Goal: Navigation & Orientation: Locate item on page

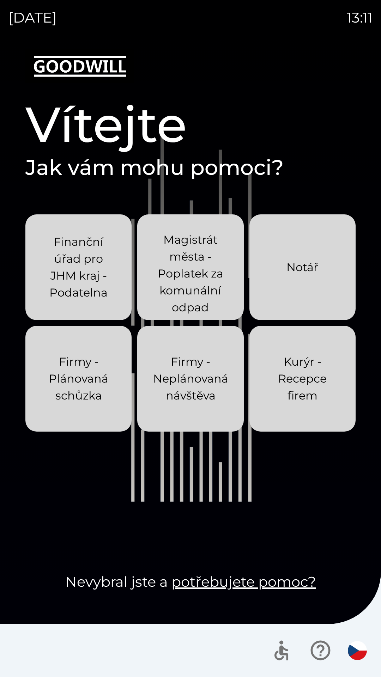
click at [0, 0] on div "[DATE] 13:11 Vítejte Jak vám mohu pomoci? Finanční úřad pro JHM kraj - Podateln…" at bounding box center [190, 338] width 381 height 677
click at [0, 0] on div "[DATE] 13:12 Vítejte Jak vám mohu pomoci? Finanční úřad pro JHM kraj - Podateln…" at bounding box center [190, 338] width 381 height 677
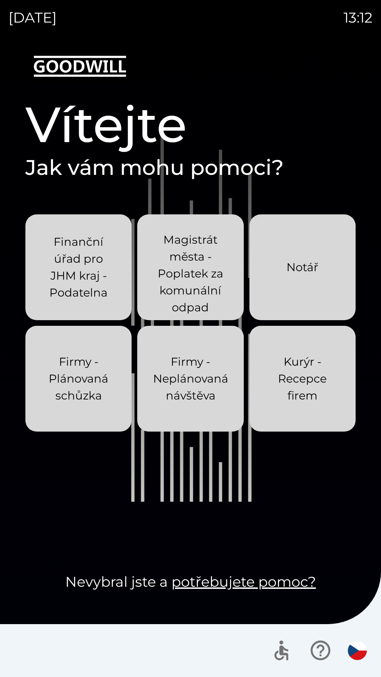
click at [0, 0] on div "[DATE] 13:12 Vítejte Jak vám mohu pomoci? Finanční úřad pro JHM kraj - Podateln…" at bounding box center [190, 338] width 381 height 677
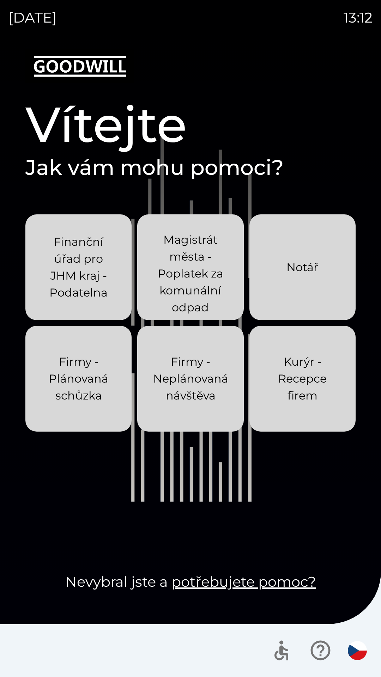
click at [0, 0] on div "[DATE] 13:12 Vítejte Jak vám mohu pomoci? Finanční úřad pro JHM kraj - Podateln…" at bounding box center [190, 338] width 381 height 677
click at [0, 0] on div "[DATE] 13:17 Vítejte Jak vám mohu pomoci? Finanční úřad pro JHM kraj - Podateln…" at bounding box center [190, 338] width 381 height 677
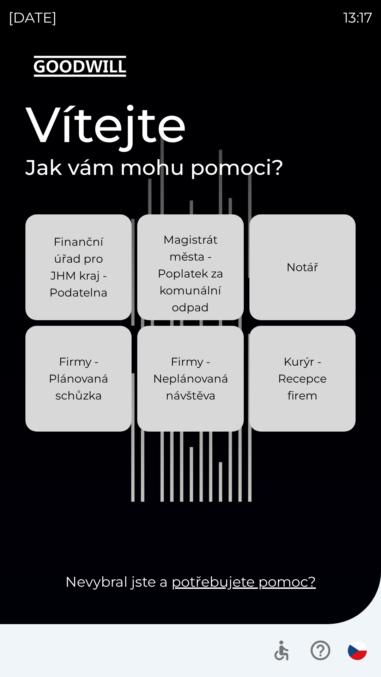
click at [0, 0] on div "[DATE] 13:17 Vítejte Jak vám mohu pomoci? Finanční úřad pro JHM kraj - Podateln…" at bounding box center [190, 338] width 381 height 677
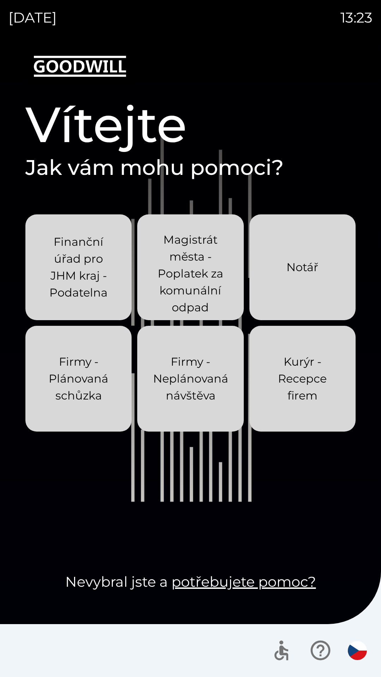
click at [0, 0] on div "[DATE] 13:23 Vítejte Jak vám mohu pomoci? Finanční úřad pro JHM kraj - Podateln…" at bounding box center [190, 338] width 381 height 677
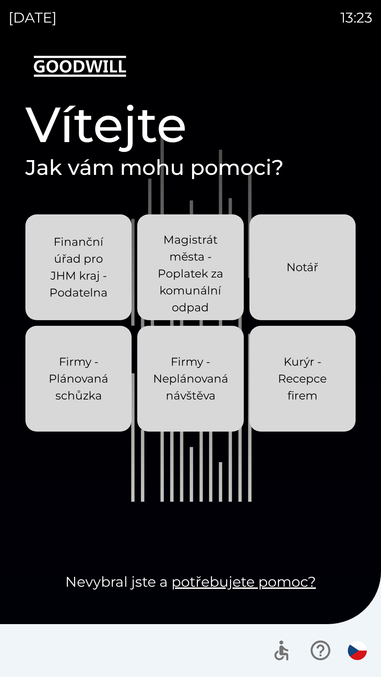
click at [0, 0] on div "[DATE] 13:23 Vítejte Jak vám mohu pomoci? Finanční úřad pro JHM kraj - Podateln…" at bounding box center [190, 338] width 381 height 677
click at [0, 0] on div "[DATE] 13:24 Vítejte Jak vám mohu pomoci? Finanční úřad pro JHM kraj - Podateln…" at bounding box center [190, 338] width 381 height 677
